Goal: Complete application form

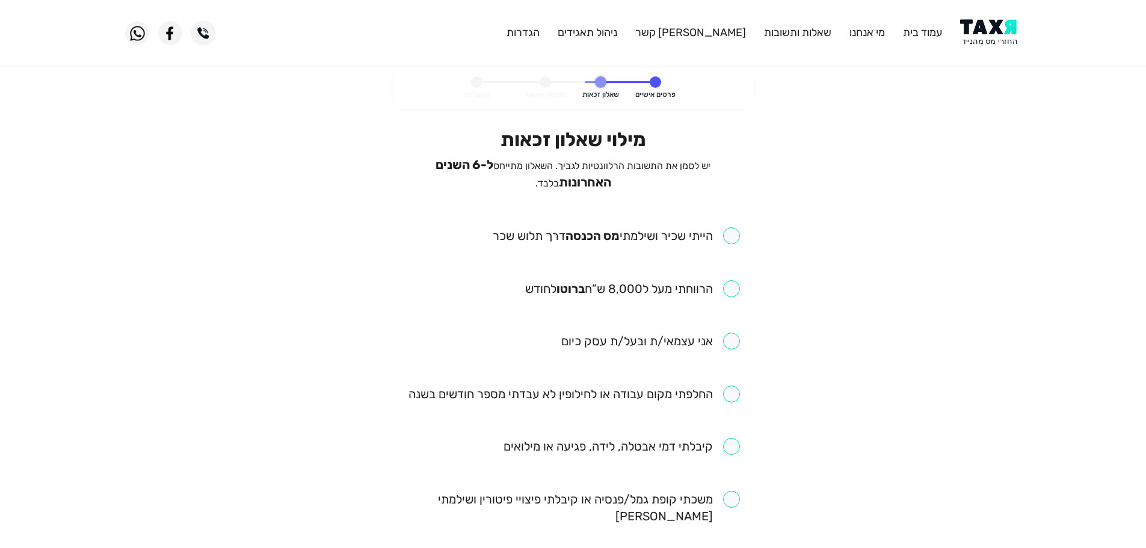
click at [733, 233] on input "checkbox" at bounding box center [616, 235] width 247 height 17
checkbox input "true"
click at [734, 288] on input "checkbox" at bounding box center [632, 288] width 215 height 17
checkbox input "true"
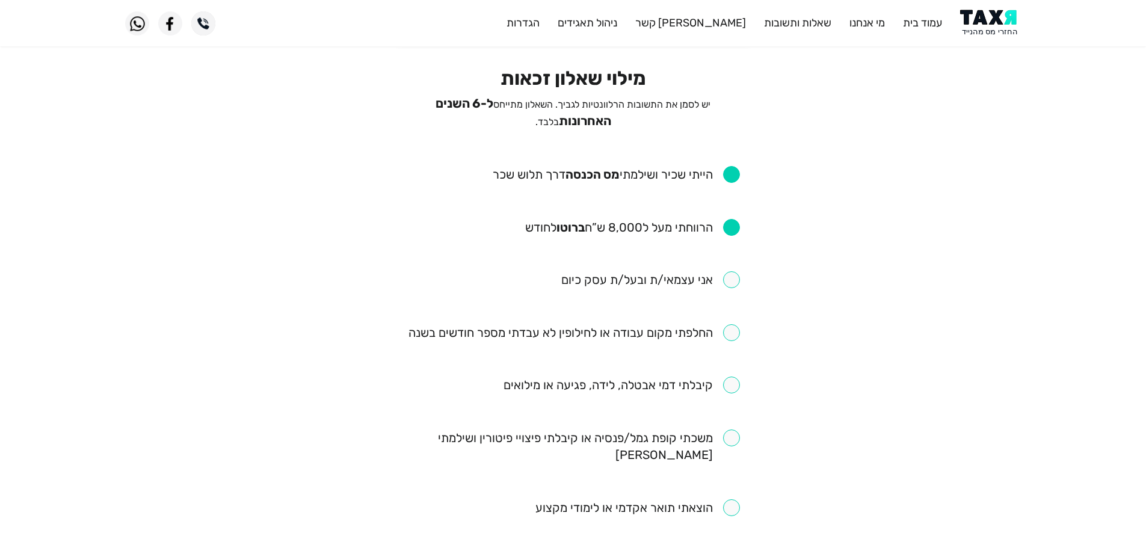
scroll to position [120, 0]
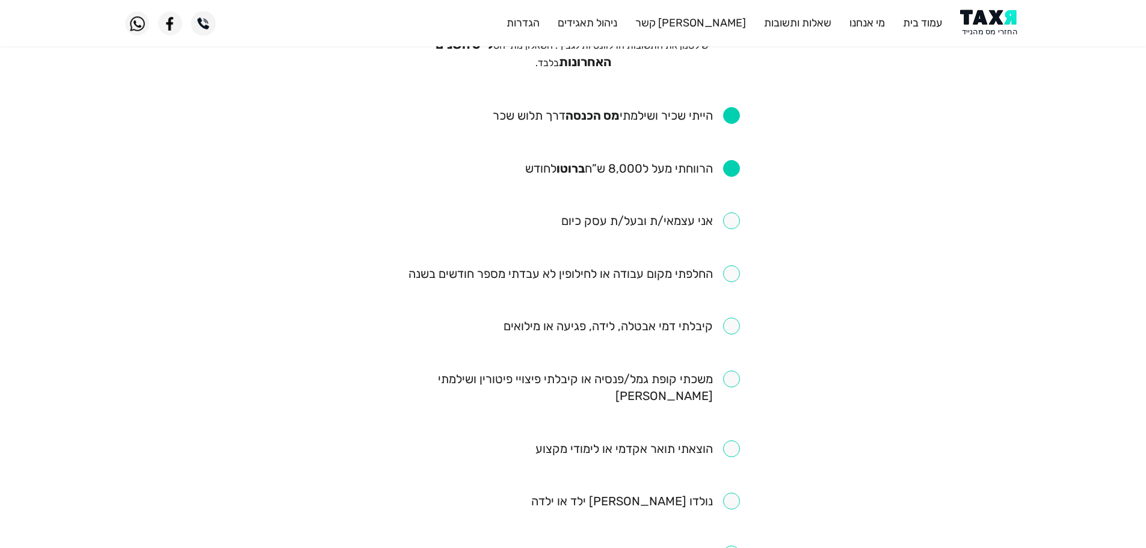
click at [729, 265] on input "checkbox" at bounding box center [575, 273] width 332 height 17
checkbox input "true"
click at [730, 374] on input "checkbox" at bounding box center [573, 388] width 333 height 34
checkbox input "true"
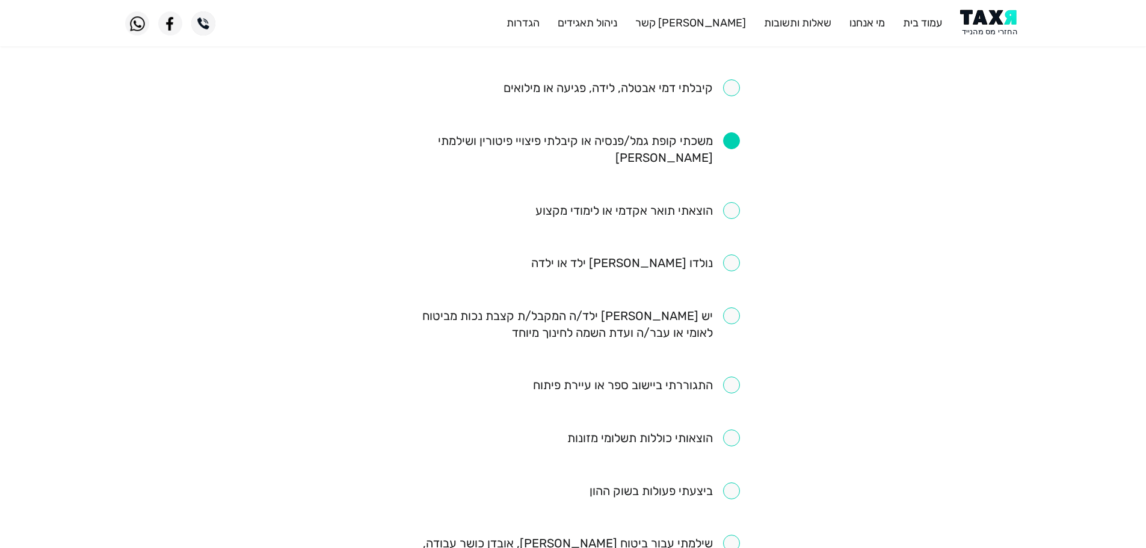
scroll to position [361, 0]
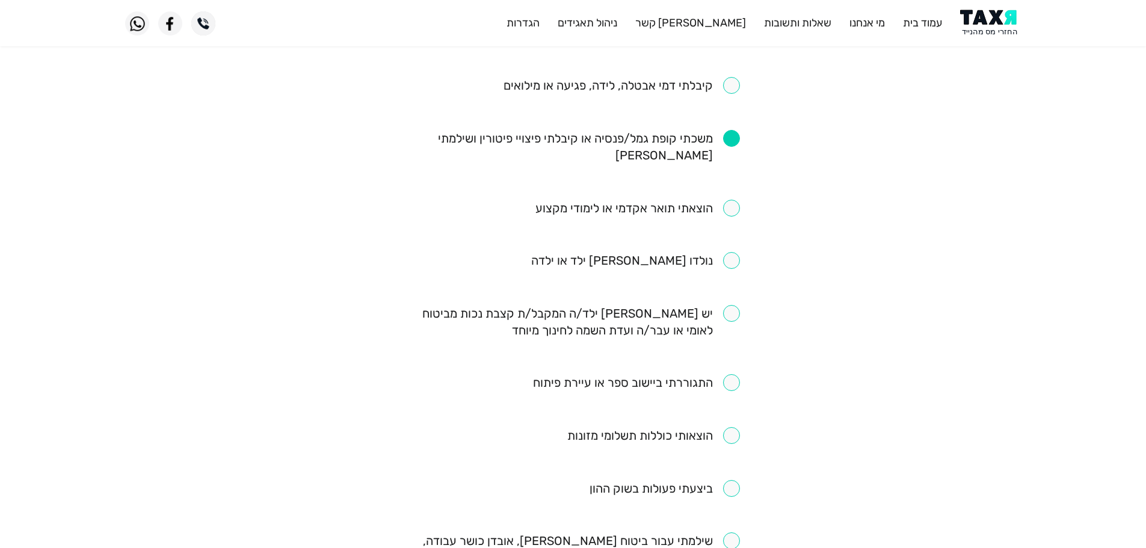
click at [724, 200] on input "checkbox" at bounding box center [638, 208] width 205 height 17
checkbox input "true"
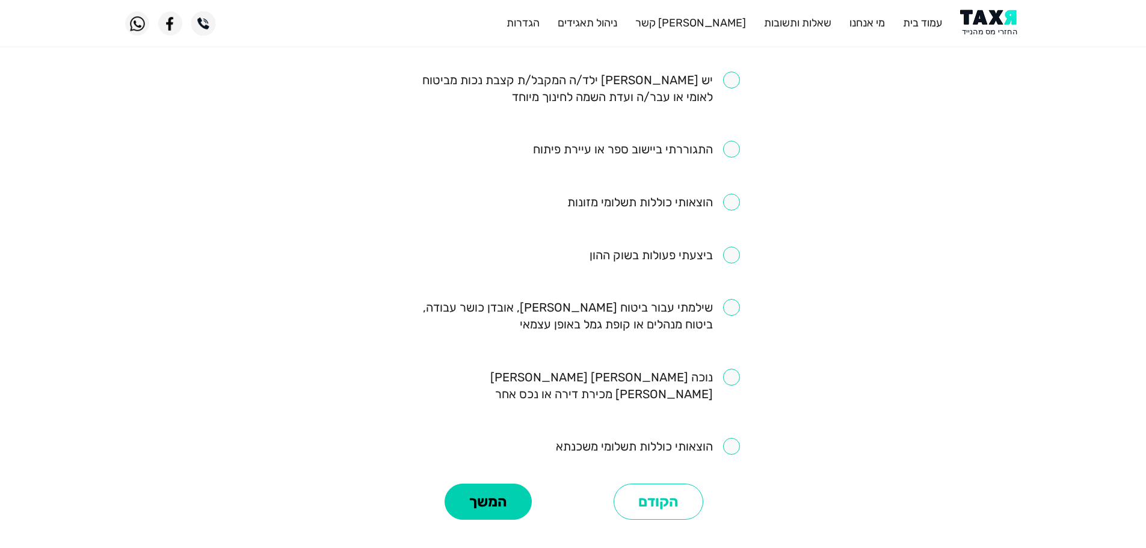
scroll to position [602, 0]
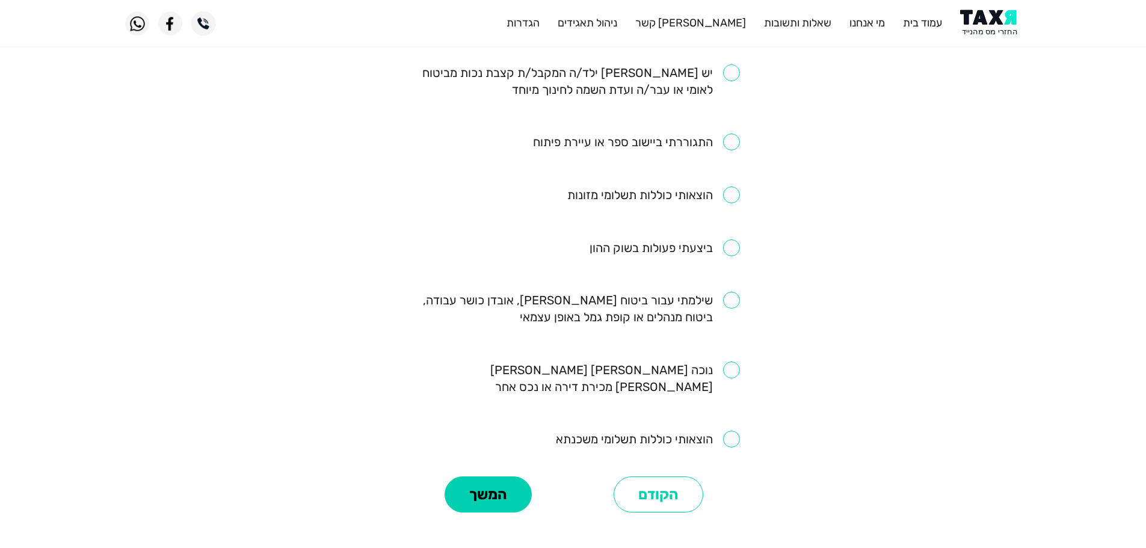
click at [735, 134] on input "checkbox" at bounding box center [636, 142] width 207 height 17
checkbox input "true"
click at [735, 292] on input "checkbox" at bounding box center [573, 309] width 333 height 34
checkbox input "true"
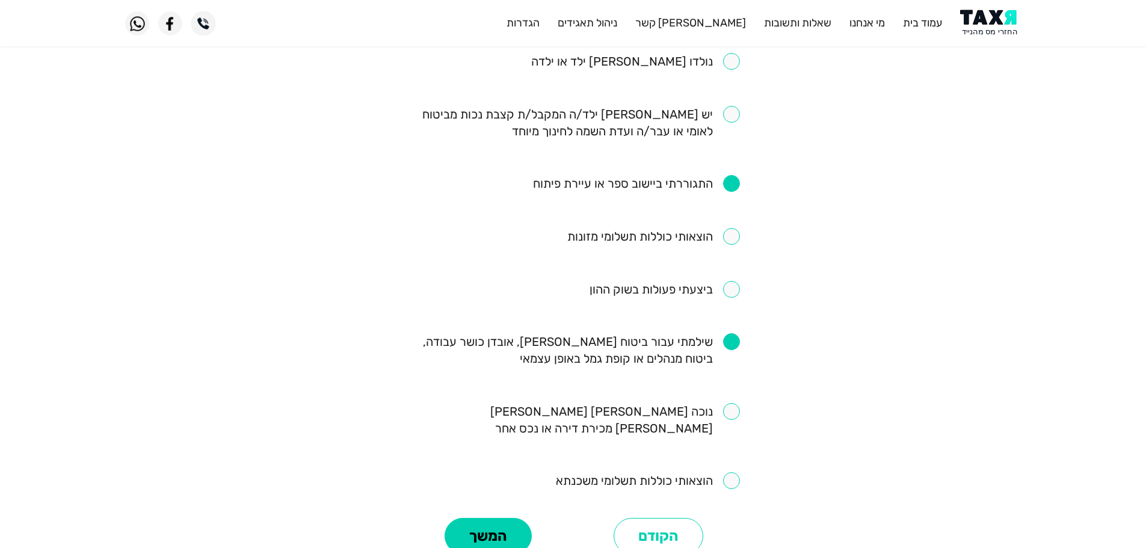
scroll to position [654, 0]
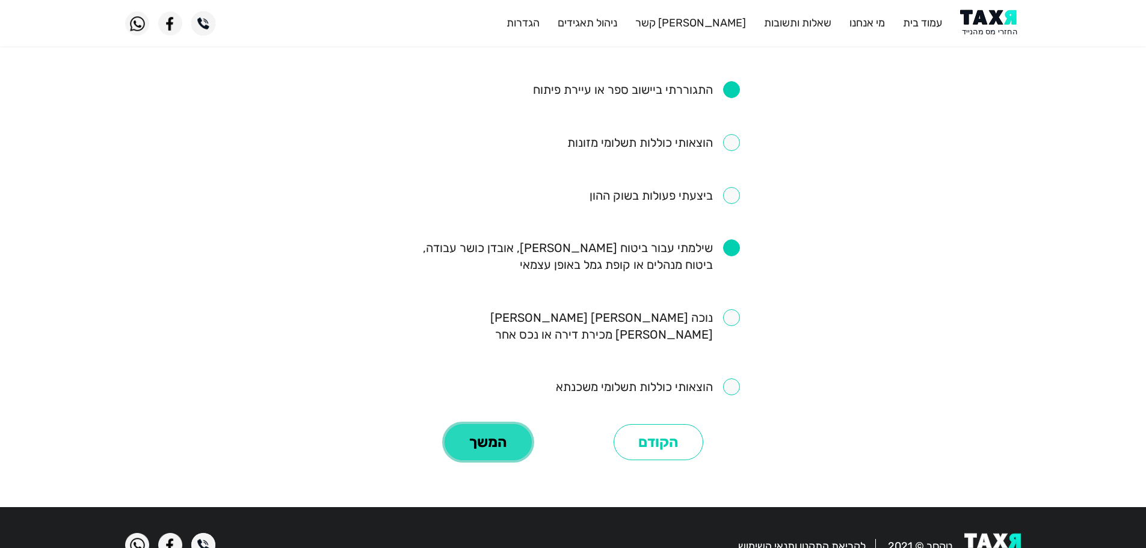
click at [500, 424] on button "המשך" at bounding box center [488, 442] width 87 height 36
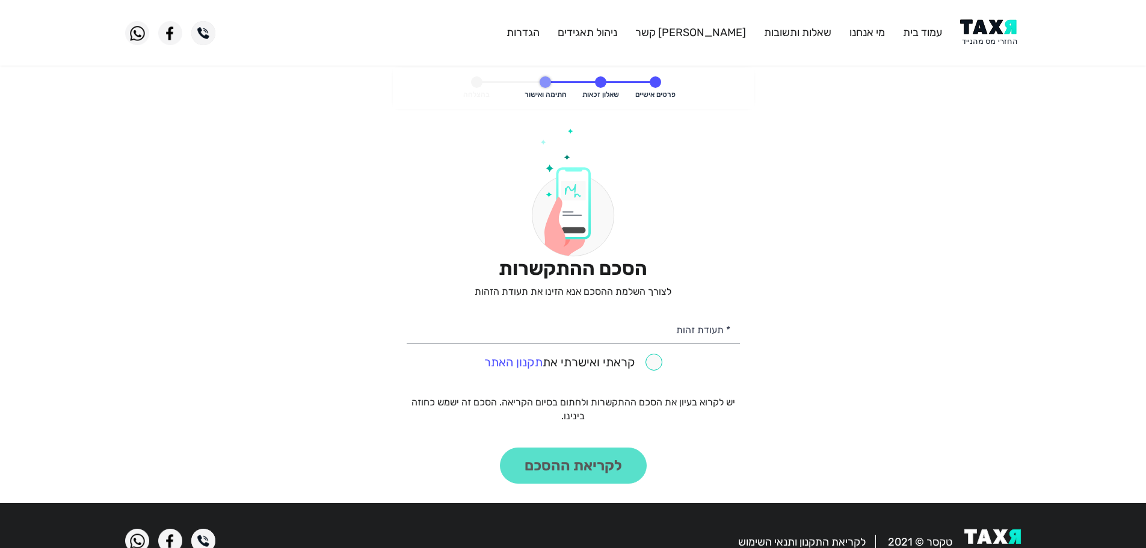
click at [975, 26] on img at bounding box center [990, 32] width 61 height 27
